Goal: Task Accomplishment & Management: Complete application form

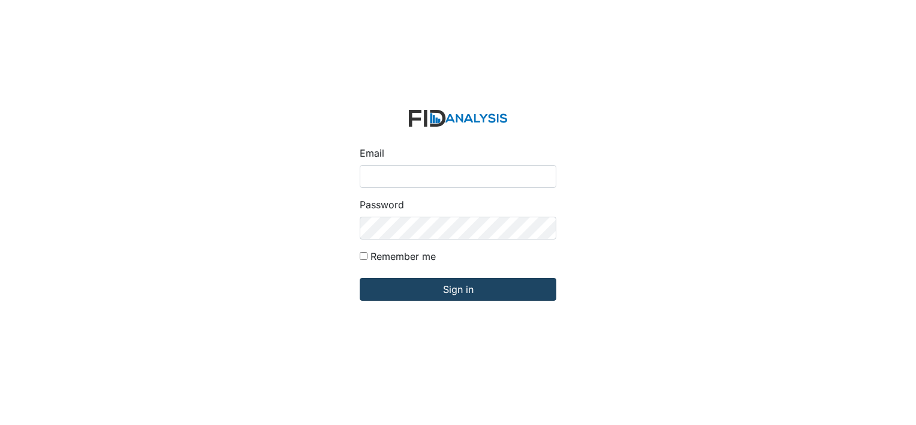
type input "[EMAIL_ADDRESS][DOMAIN_NAME]"
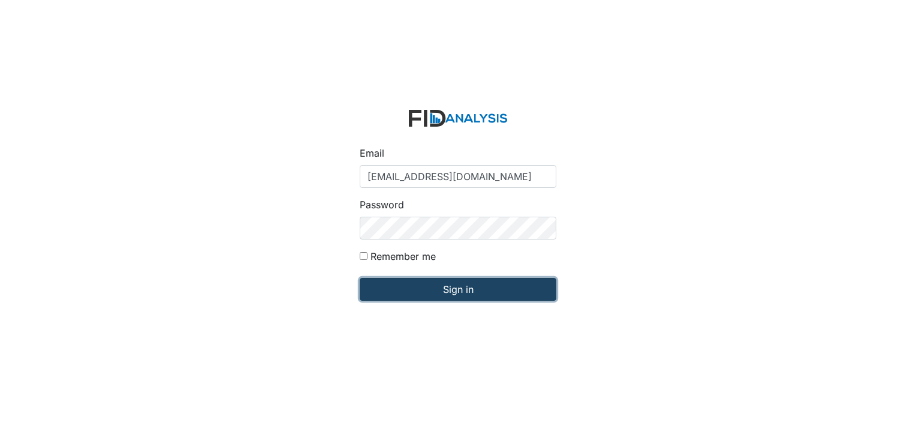
click at [398, 291] on input "Sign in" at bounding box center [458, 289] width 197 height 23
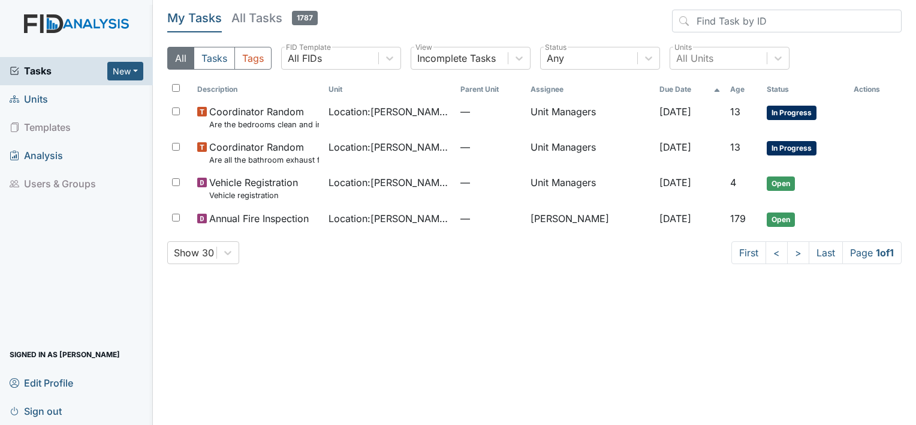
click at [48, 65] on span "Tasks" at bounding box center [59, 71] width 98 height 14
click at [66, 89] on link "Units" at bounding box center [76, 99] width 153 height 28
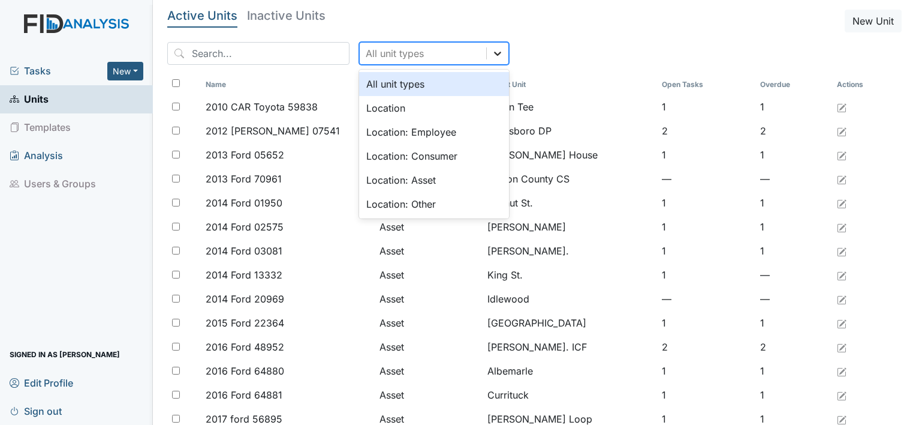
click at [492, 55] on icon at bounding box center [498, 53] width 12 height 12
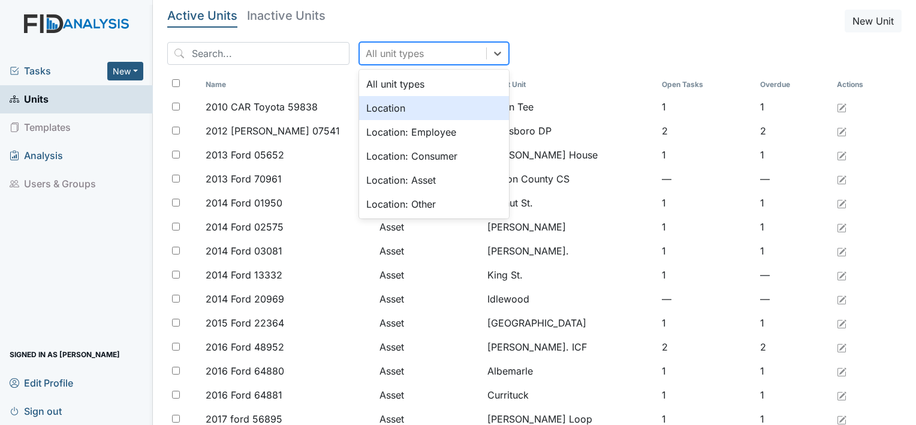
click at [429, 104] on div "Location" at bounding box center [434, 108] width 150 height 24
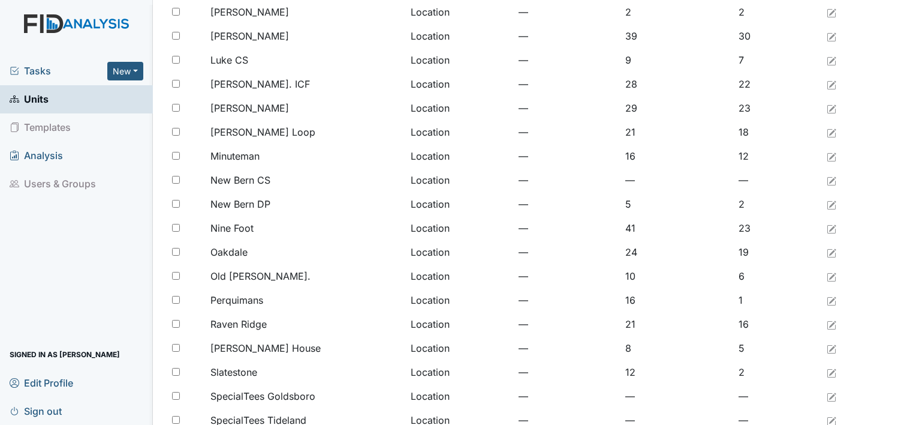
scroll to position [921, 0]
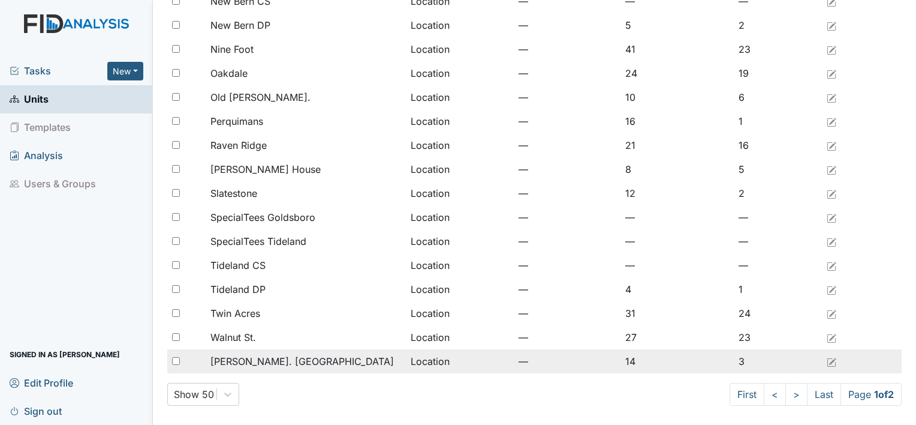
click at [173, 362] on input "checkbox" at bounding box center [176, 361] width 8 height 8
checkbox input "true"
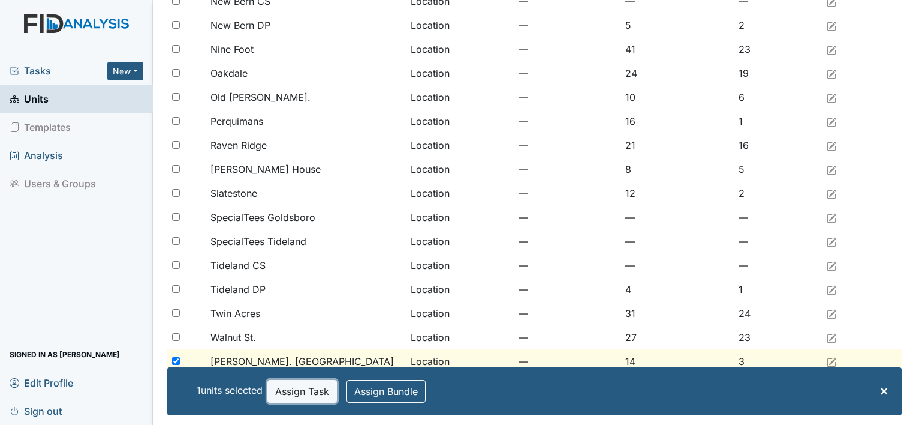
click at [288, 392] on button "Assign Task" at bounding box center [302, 391] width 70 height 23
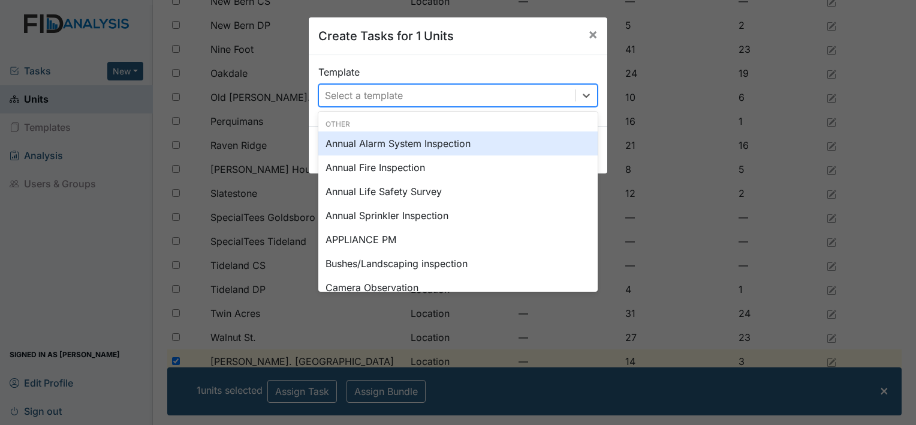
click at [347, 97] on div "Select a template" at bounding box center [364, 95] width 78 height 14
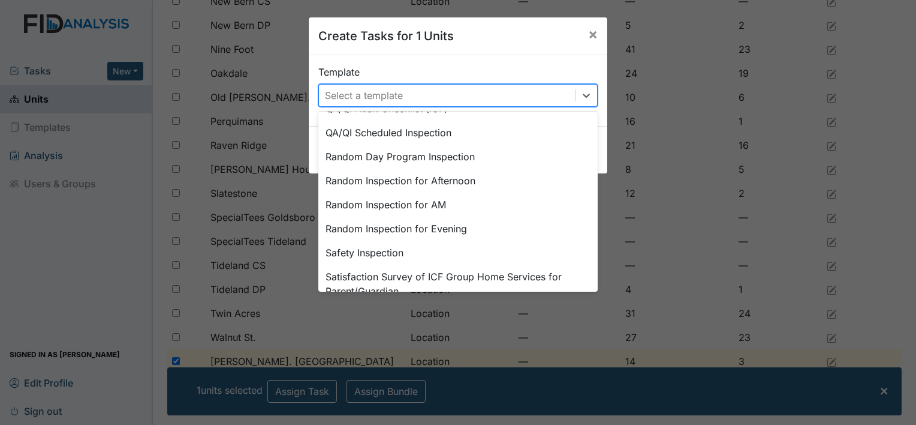
scroll to position [552, 0]
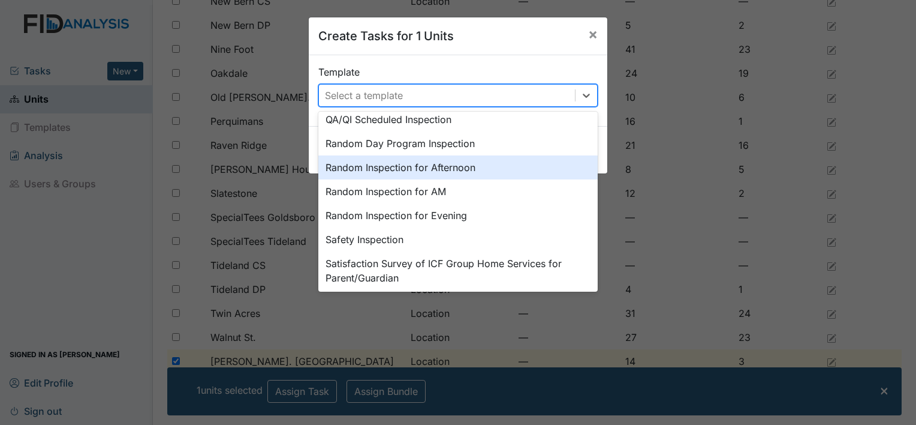
click at [341, 170] on div "Random Inspection for Afternoon" at bounding box center [457, 167] width 279 height 24
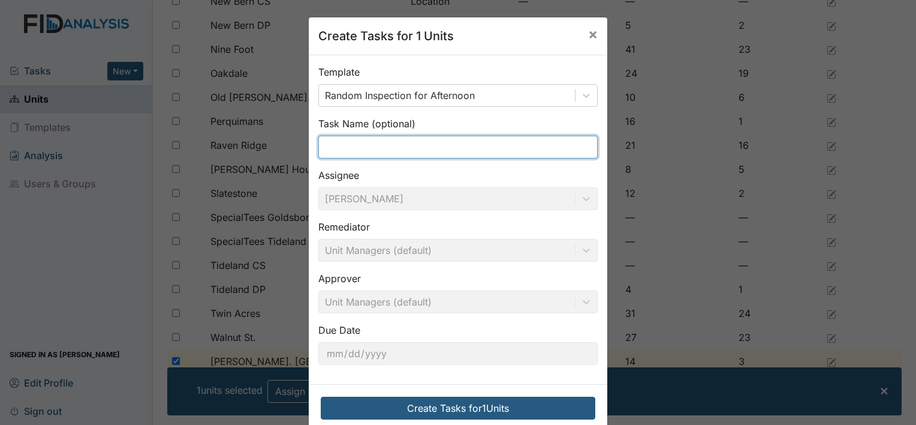
click at [381, 146] on input "text" at bounding box center [457, 147] width 279 height 23
type input "a"
click at [381, 146] on input "After" at bounding box center [457, 147] width 279 height 23
type input "afternoon"
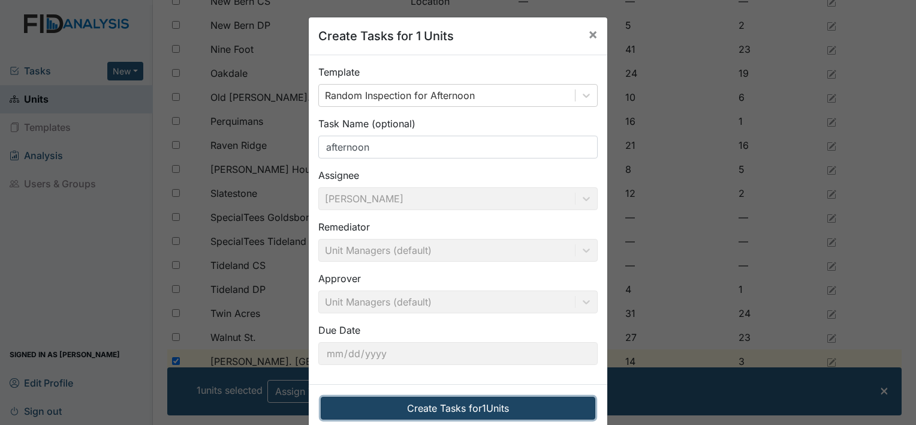
click at [411, 402] on button "Create Tasks for 1 Units" at bounding box center [458, 407] width 275 height 23
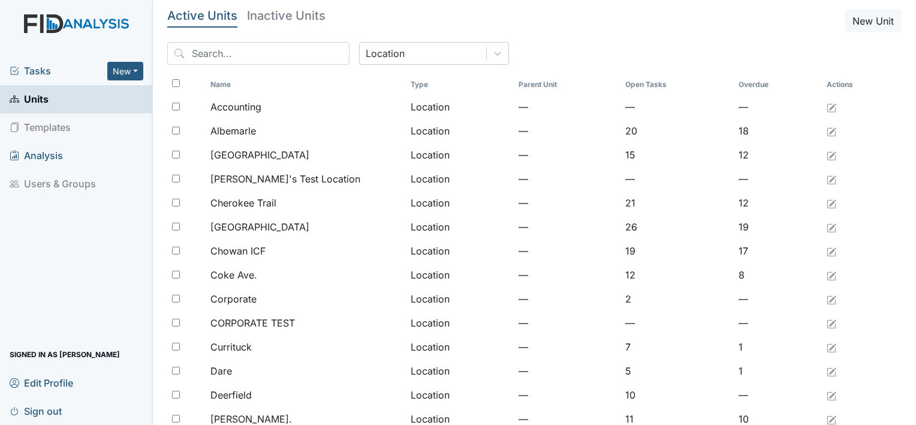
click at [25, 65] on span "Tasks" at bounding box center [59, 71] width 98 height 14
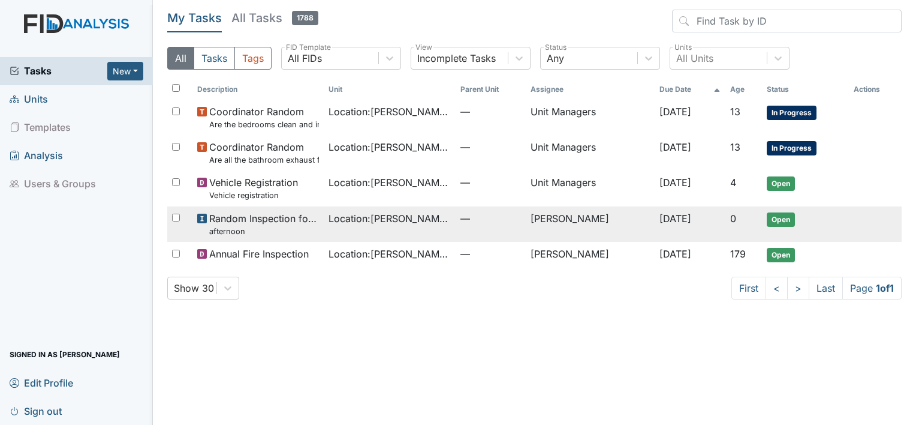
click at [240, 233] on small "afternoon" at bounding box center [264, 230] width 110 height 11
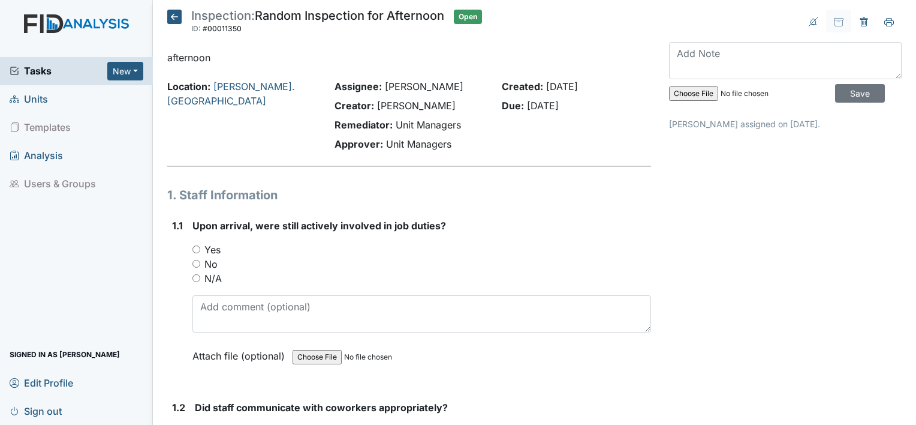
click at [196, 247] on input "Yes" at bounding box center [197, 249] width 8 height 8
radio input "true"
click at [193, 260] on input "No" at bounding box center [197, 264] width 8 height 8
radio input "true"
click at [193, 274] on input "N/A" at bounding box center [197, 278] width 8 height 8
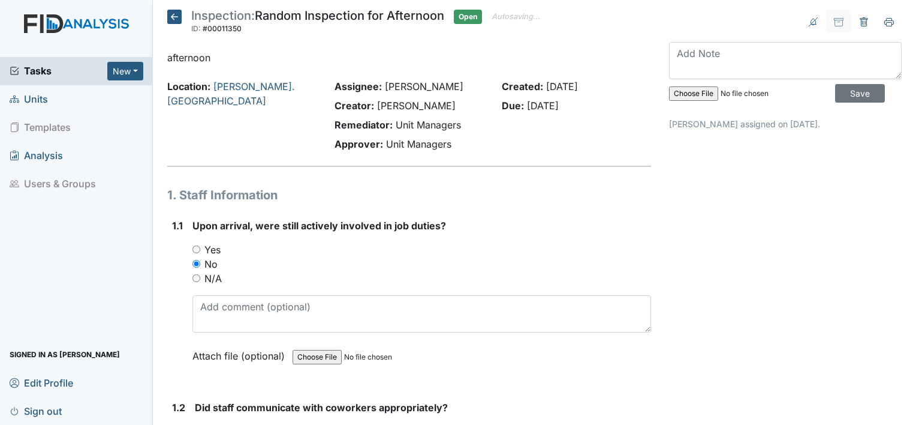
radio input "true"
click at [193, 245] on input "Yes" at bounding box center [197, 249] width 8 height 8
radio input "true"
click at [193, 260] on input "No" at bounding box center [197, 264] width 8 height 8
radio input "true"
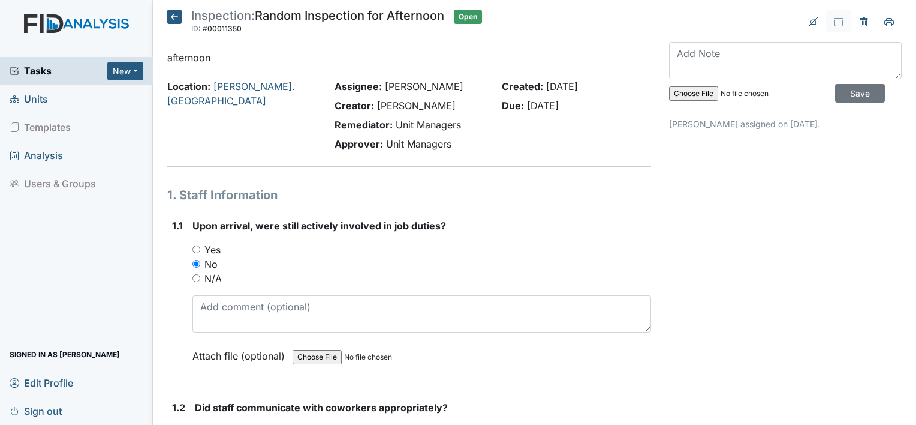
click at [193, 274] on input "N/A" at bounding box center [197, 278] width 8 height 8
radio input "true"
click at [193, 245] on input "Yes" at bounding box center [197, 249] width 8 height 8
radio input "true"
click at [193, 260] on input "No" at bounding box center [197, 264] width 8 height 8
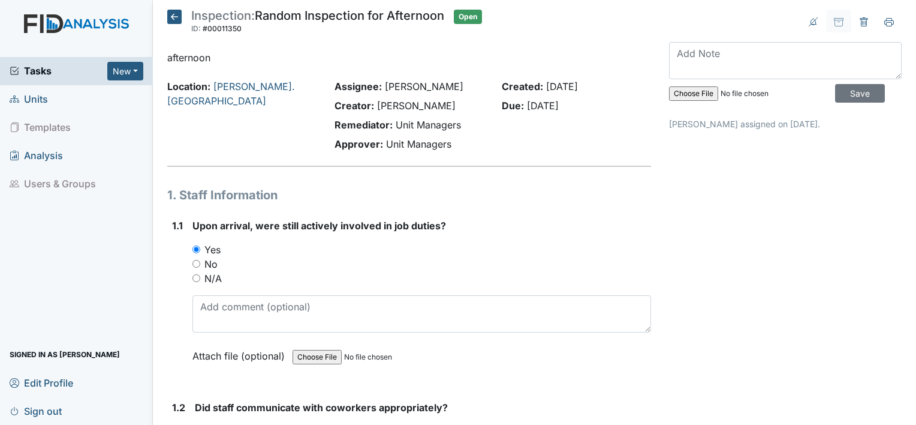
radio input "true"
click at [193, 274] on input "N/A" at bounding box center [197, 278] width 8 height 8
radio input "true"
click at [193, 245] on input "Yes" at bounding box center [197, 249] width 8 height 8
radio input "true"
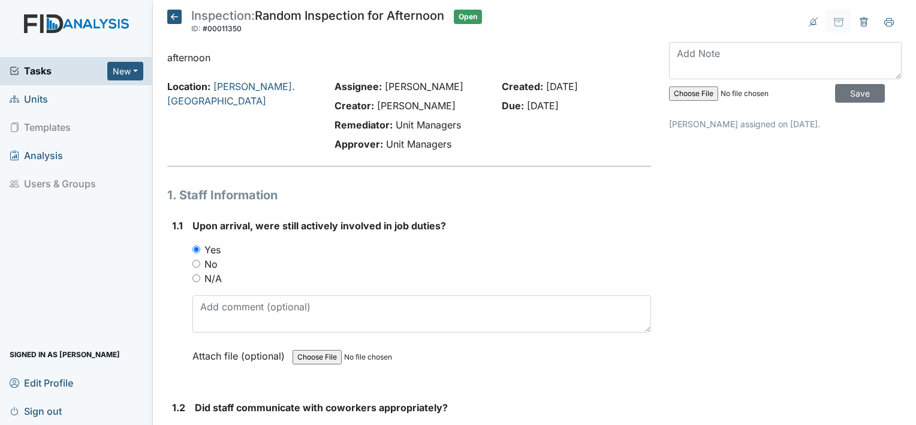
click at [193, 260] on input "No" at bounding box center [197, 264] width 8 height 8
radio input "true"
click at [198, 249] on input "Yes" at bounding box center [197, 249] width 8 height 8
radio input "true"
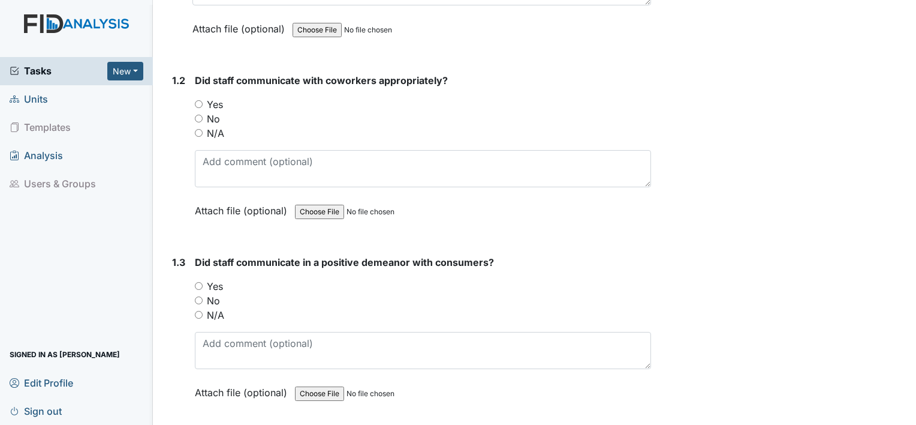
scroll to position [336, 0]
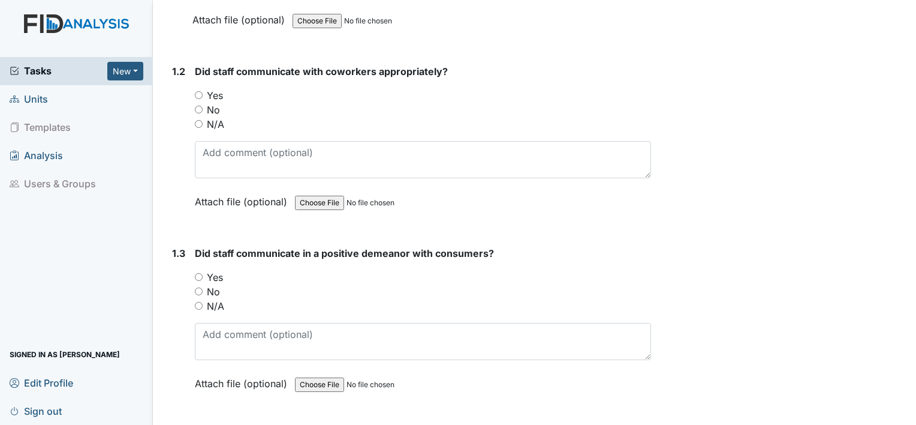
click at [201, 95] on input "Yes" at bounding box center [199, 95] width 8 height 8
radio input "true"
click at [199, 274] on input "Yes" at bounding box center [199, 277] width 8 height 8
radio input "true"
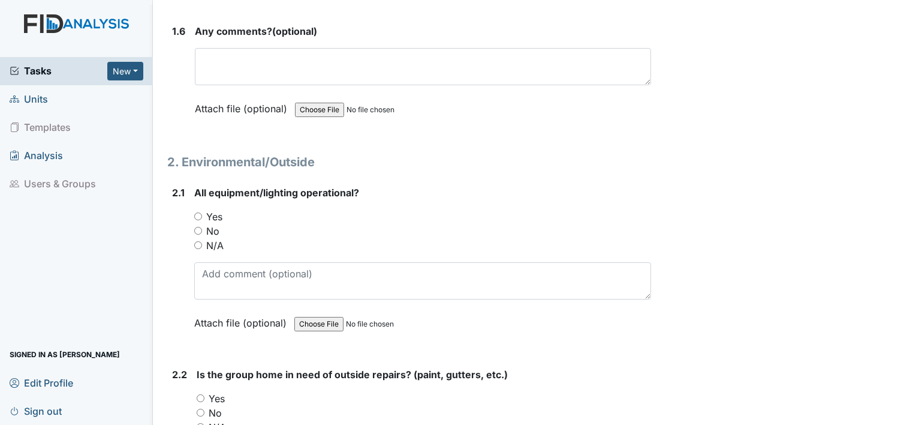
scroll to position [1449, 0]
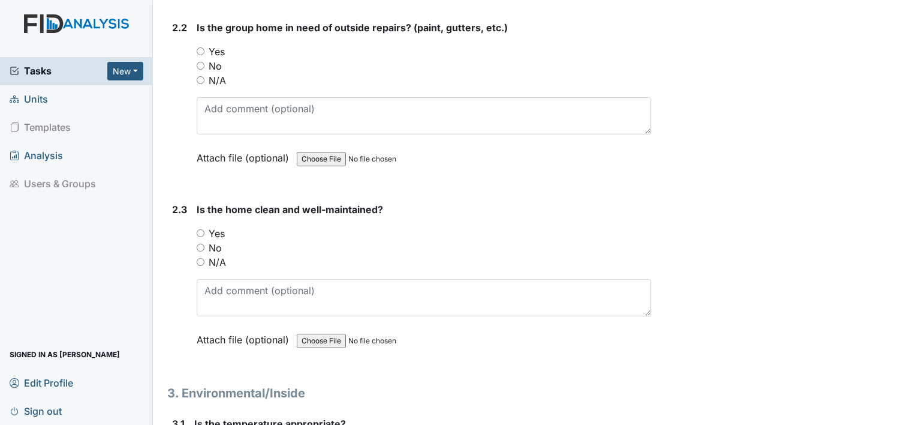
click at [200, 229] on input "Yes" at bounding box center [201, 233] width 8 height 8
radio input "true"
click at [200, 76] on input "N/A" at bounding box center [201, 80] width 8 height 8
radio input "true"
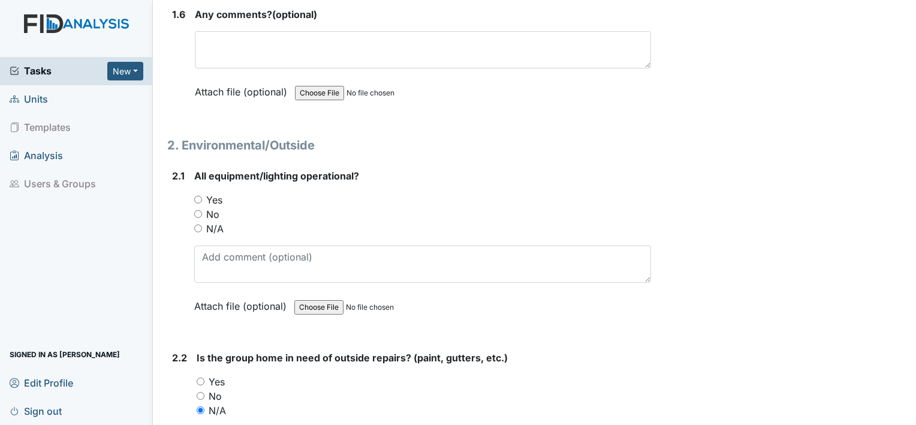
scroll to position [1114, 0]
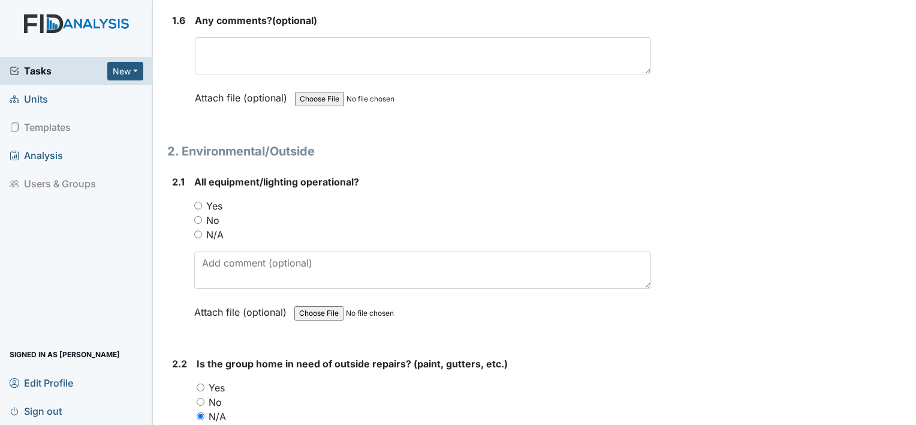
click at [197, 216] on input "No" at bounding box center [198, 220] width 8 height 8
radio input "true"
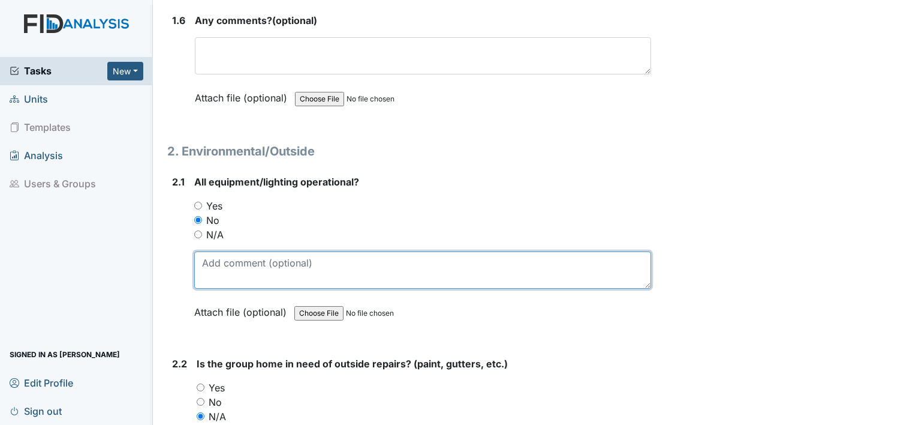
click at [231, 273] on textarea at bounding box center [422, 269] width 457 height 37
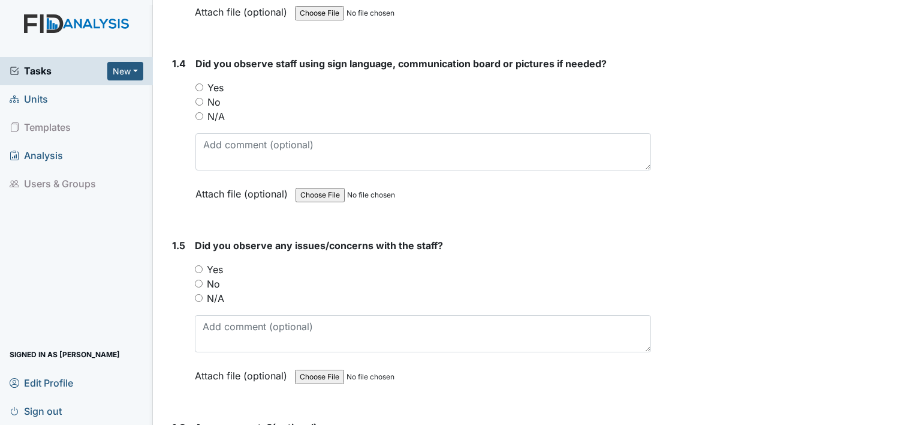
scroll to position [706, 0]
type textarea "light in med closet"
click at [199, 281] on input "No" at bounding box center [199, 285] width 8 height 8
radio input "true"
click at [196, 88] on input "Yes" at bounding box center [200, 89] width 8 height 8
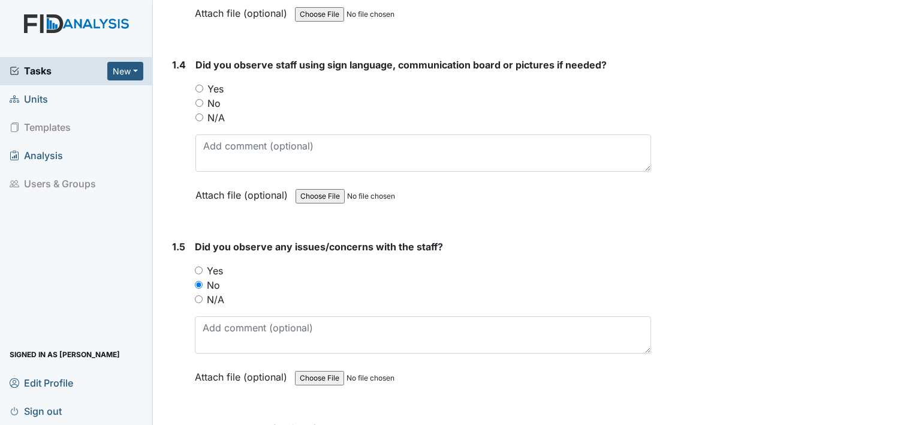
radio input "true"
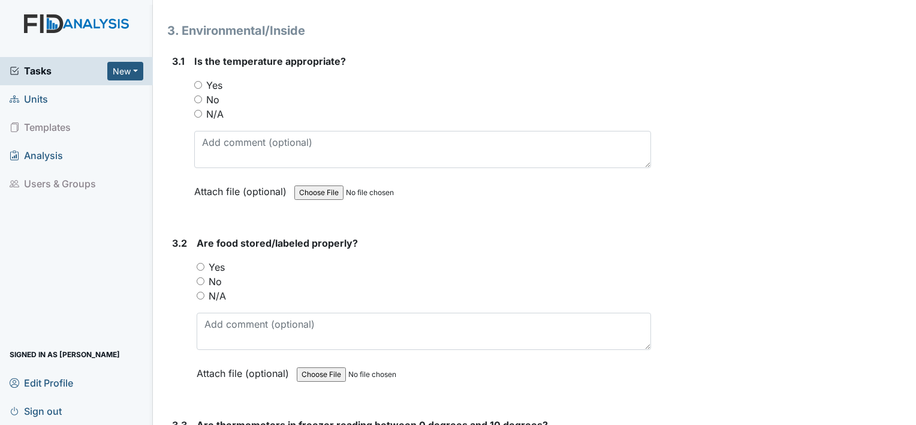
scroll to position [1817, 0]
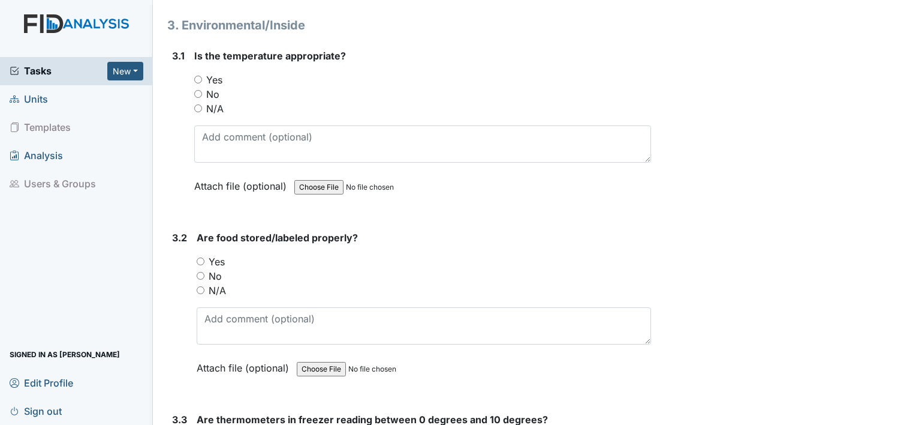
click at [199, 257] on input "Yes" at bounding box center [201, 261] width 8 height 8
radio input "true"
click at [200, 76] on input "Yes" at bounding box center [198, 80] width 8 height 8
radio input "true"
click at [194, 90] on input "No" at bounding box center [198, 94] width 8 height 8
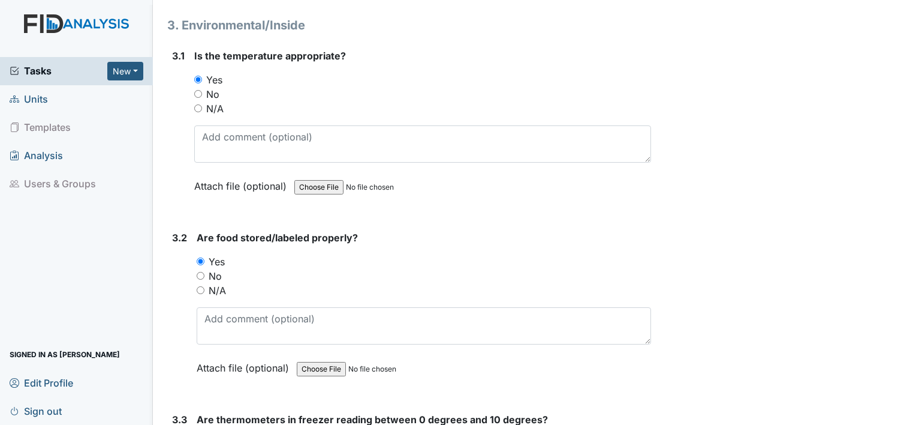
radio input "true"
click at [194, 104] on input "N/A" at bounding box center [198, 108] width 8 height 8
radio input "true"
click at [194, 76] on input "Yes" at bounding box center [198, 80] width 8 height 8
radio input "true"
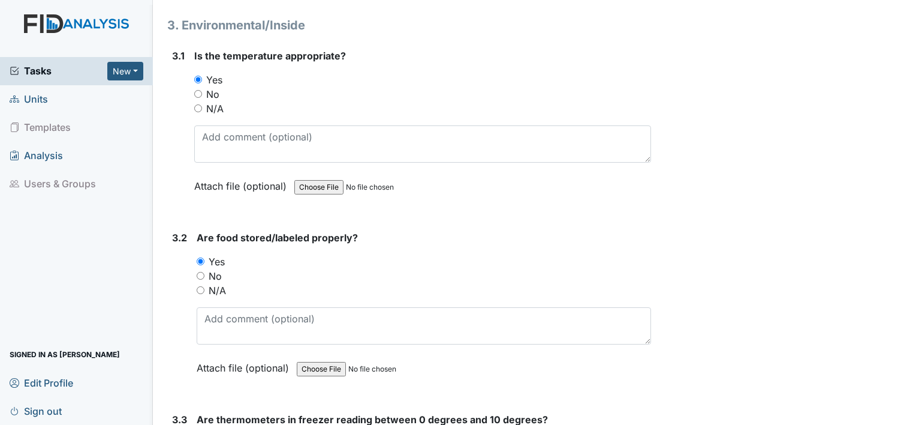
click at [194, 90] on input "No" at bounding box center [198, 94] width 8 height 8
radio input "true"
click at [194, 76] on input "Yes" at bounding box center [198, 80] width 8 height 8
radio input "true"
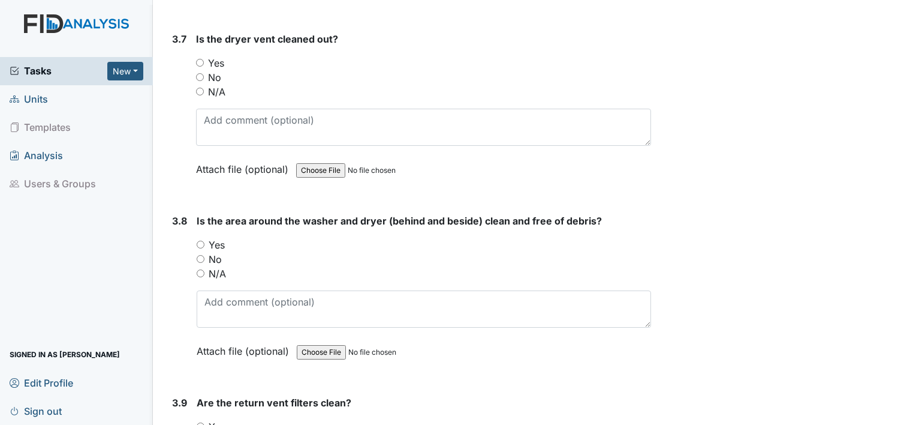
scroll to position [2931, 0]
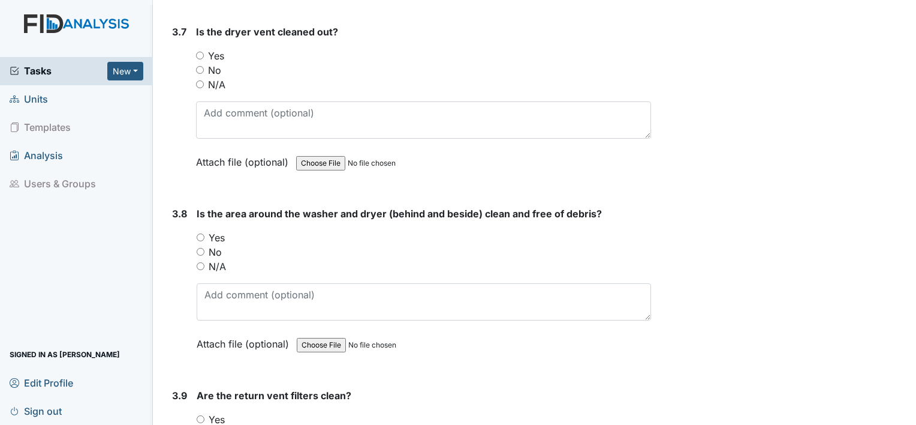
click at [196, 52] on input "Yes" at bounding box center [200, 56] width 8 height 8
radio input "true"
click at [203, 233] on input "Yes" at bounding box center [201, 237] width 8 height 8
radio input "true"
click at [201, 415] on input "Yes" at bounding box center [201, 419] width 8 height 8
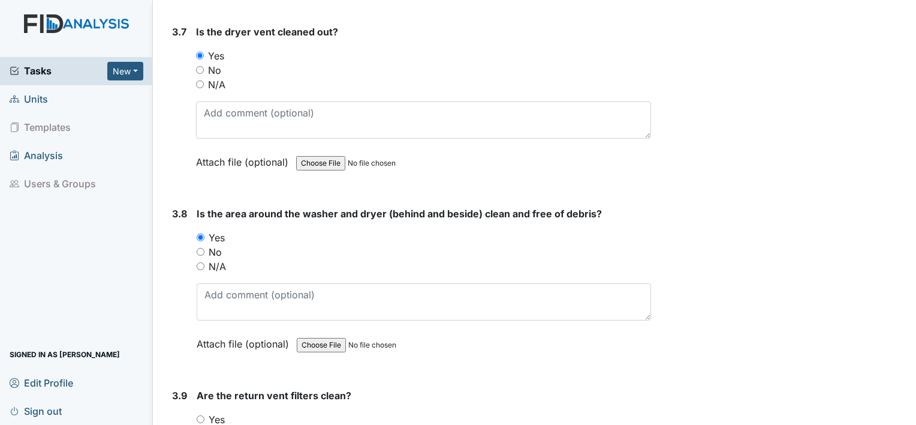
radio input "true"
